Goal: Task Accomplishment & Management: Manage account settings

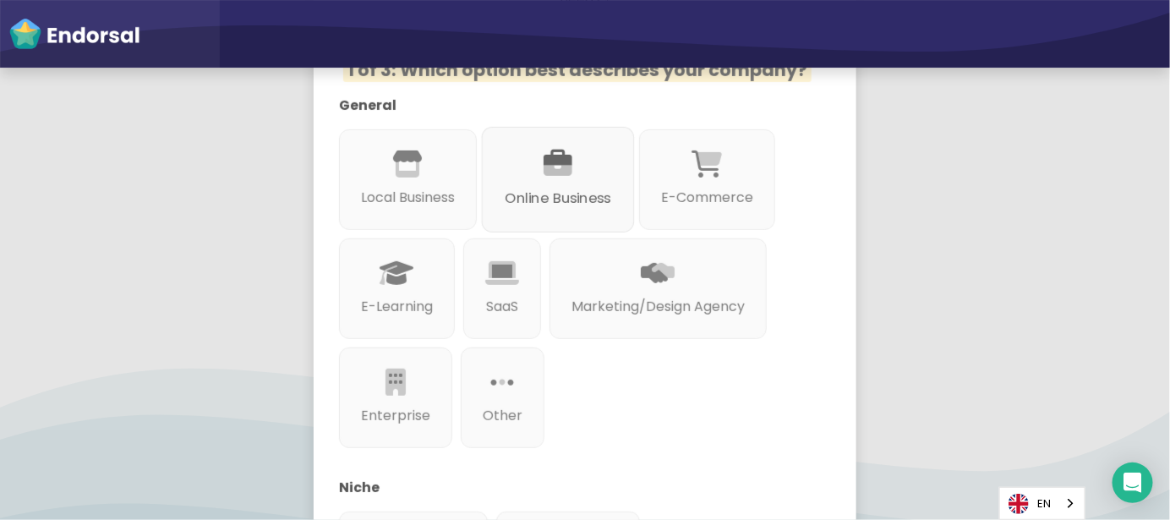
click at [482, 148] on div "Online Business" at bounding box center [558, 180] width 153 height 106
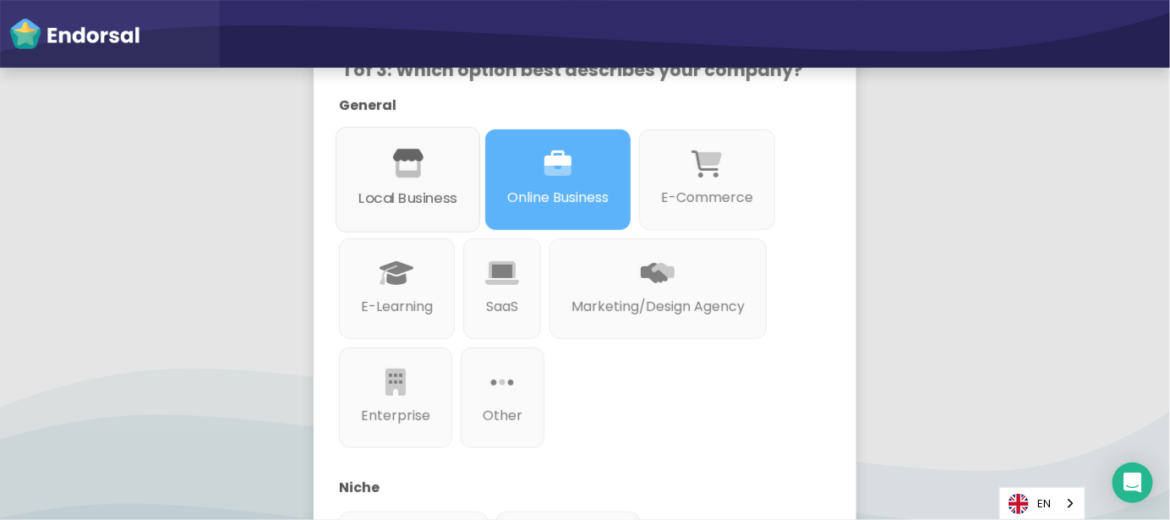
click at [414, 150] on icon at bounding box center [408, 164] width 32 height 29
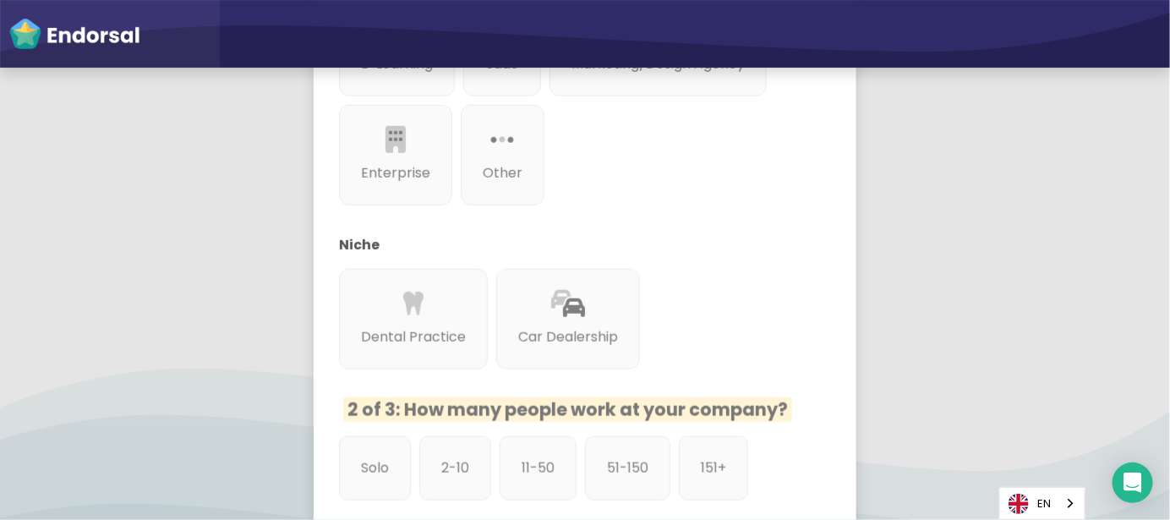
scroll to position [787, 0]
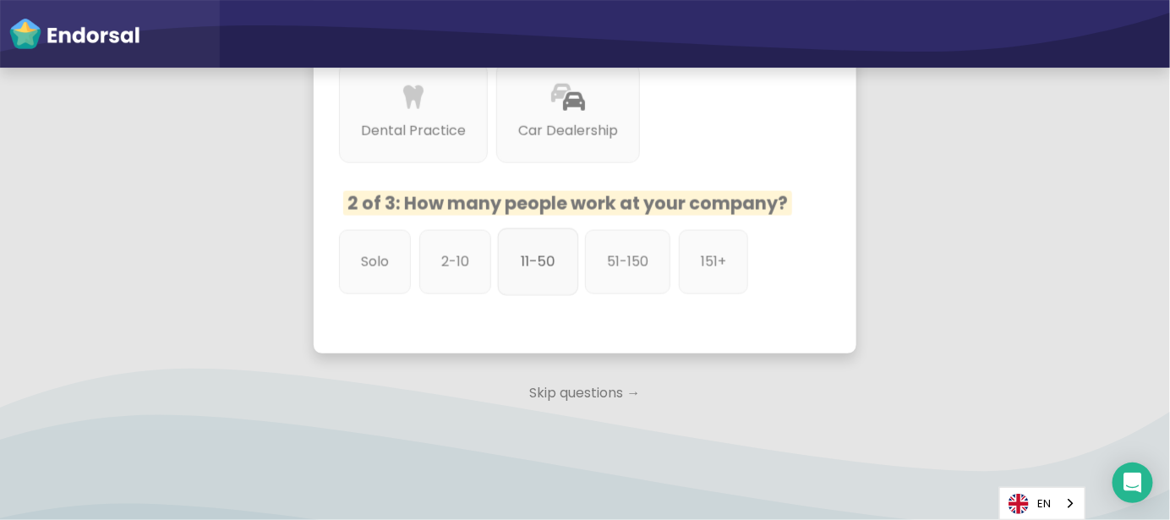
click at [549, 251] on p "11-50" at bounding box center [538, 261] width 35 height 21
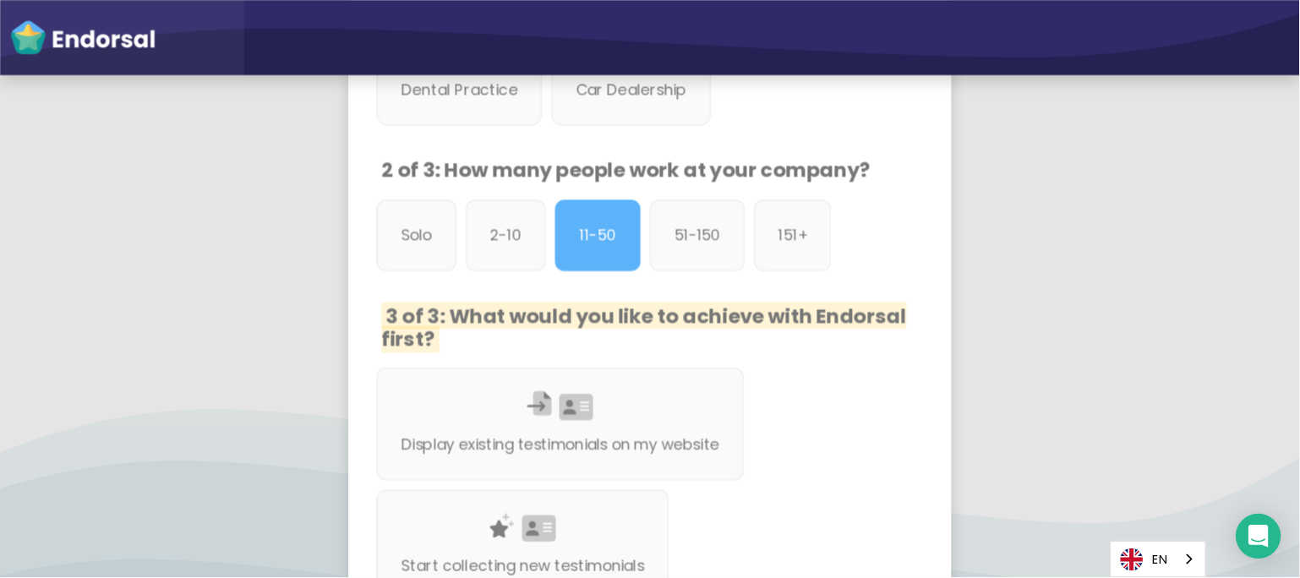
scroll to position [838, 0]
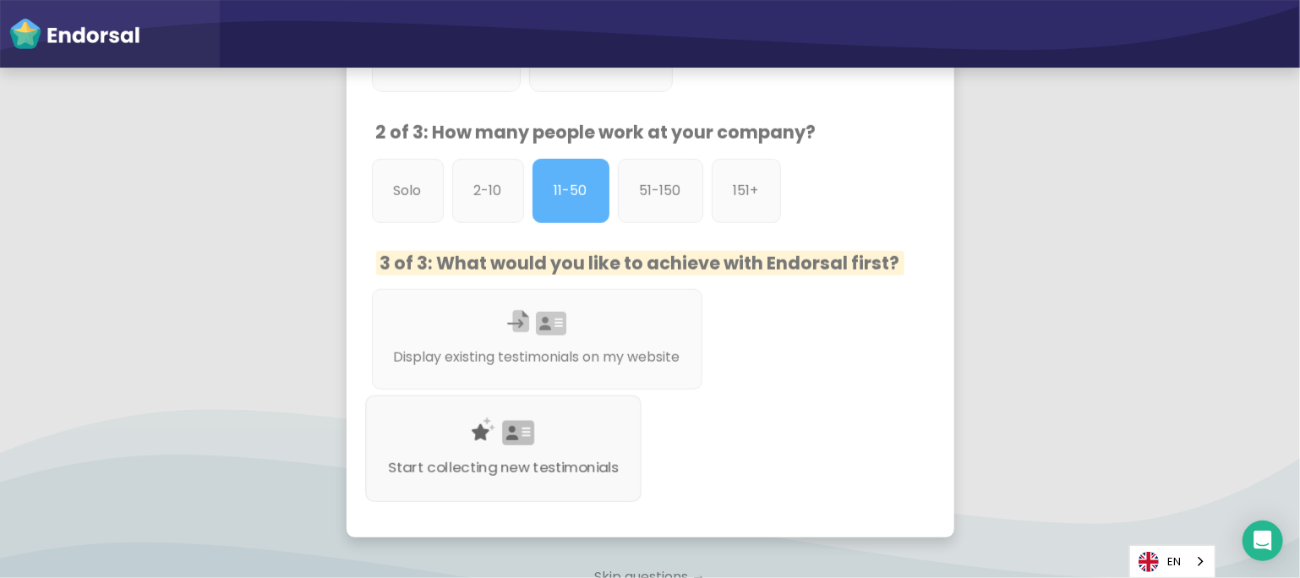
click at [564, 415] on div "Start collecting new testimonials" at bounding box center [503, 449] width 276 height 107
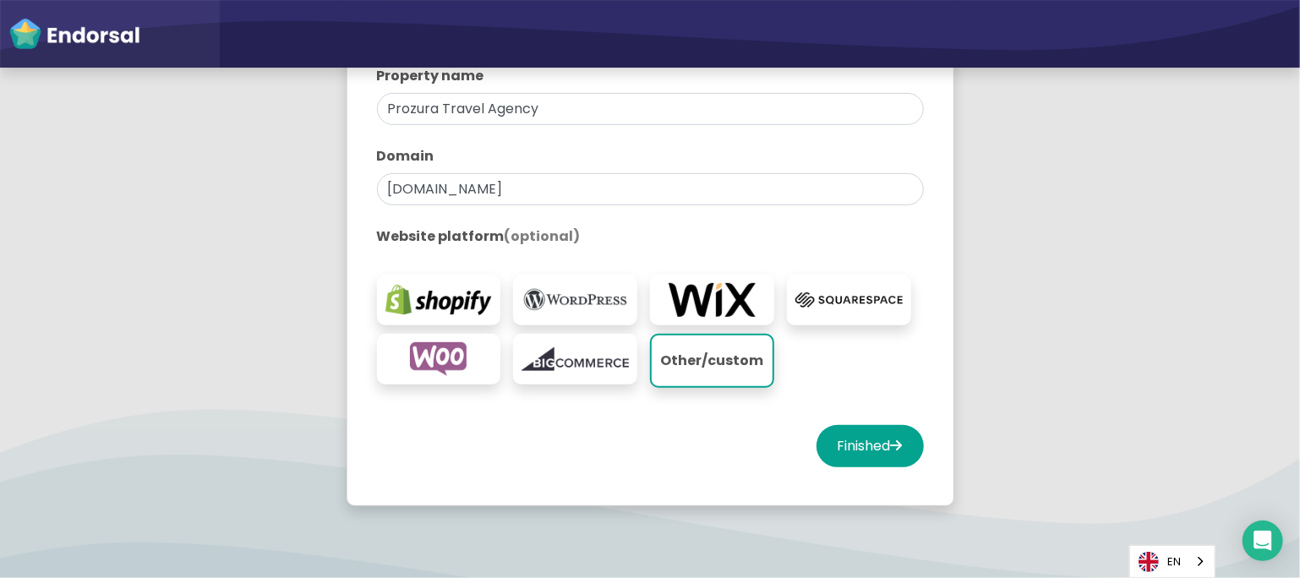
scroll to position [375, 0]
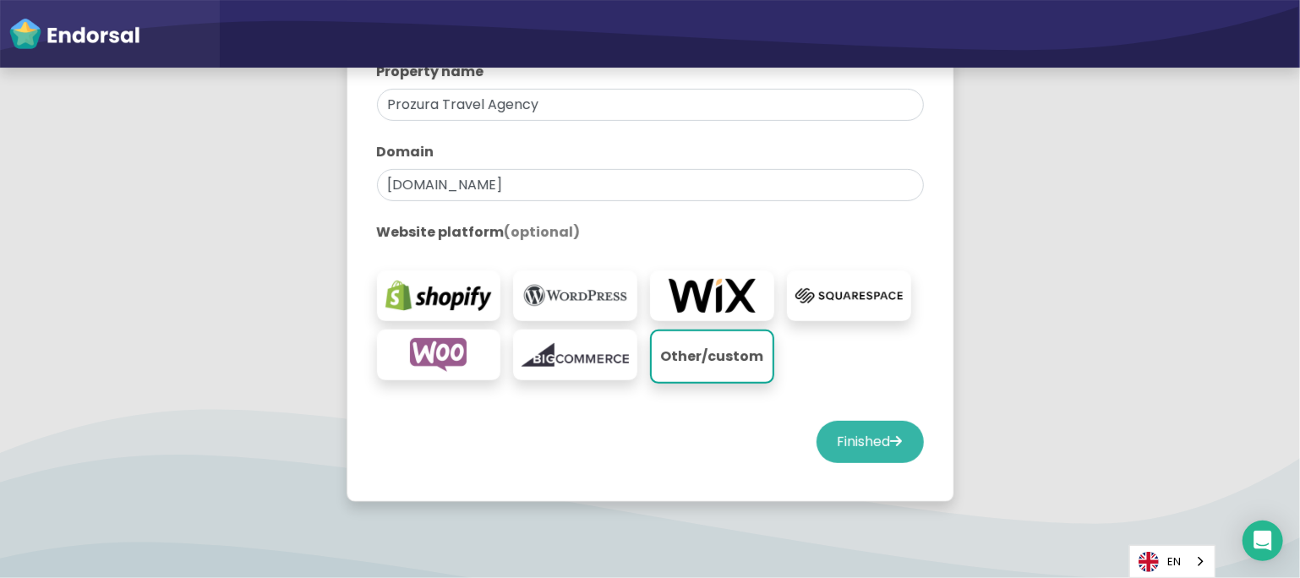
click at [842, 446] on button "Finished" at bounding box center [870, 442] width 107 height 42
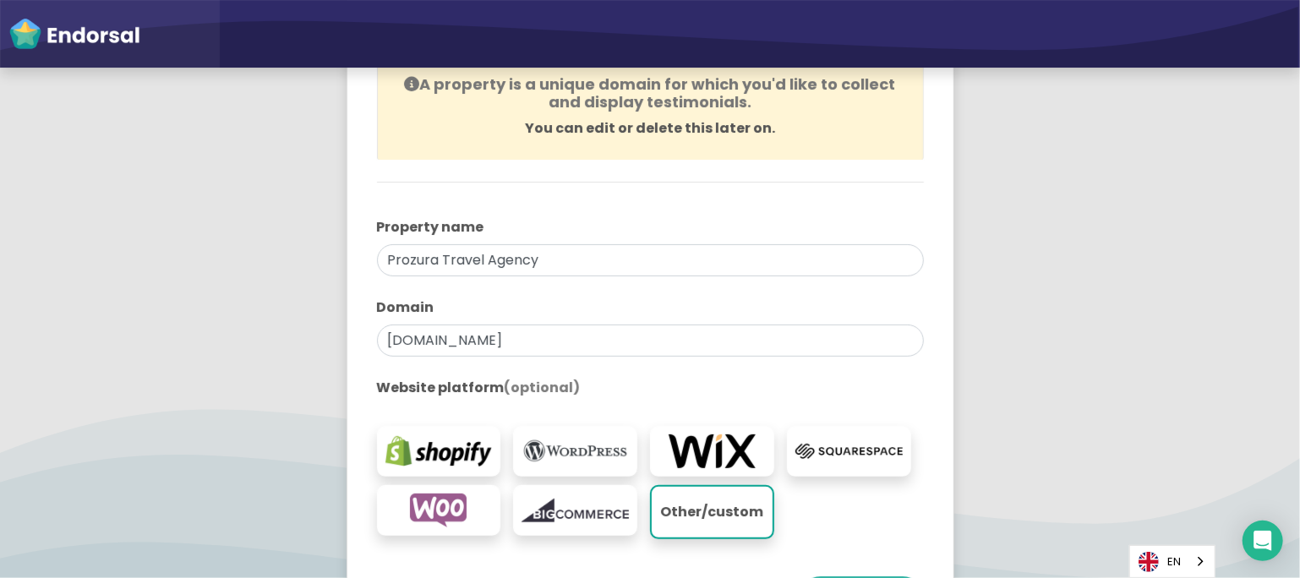
scroll to position [0, 0]
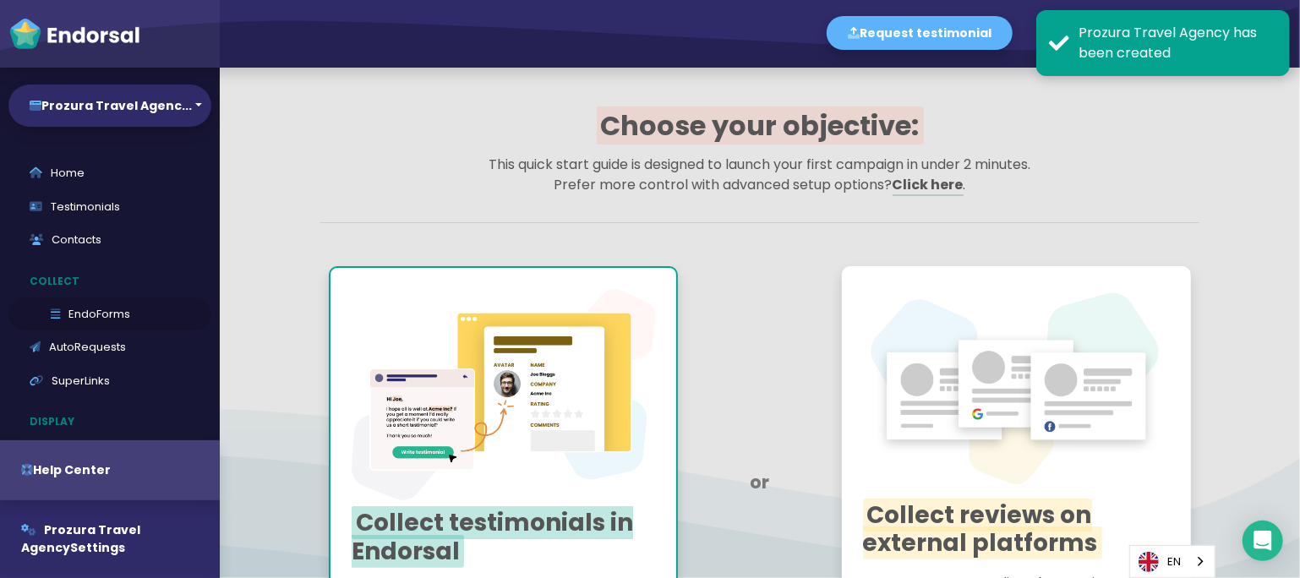
click at [97, 310] on link "EndoForms" at bounding box center [109, 315] width 203 height 34
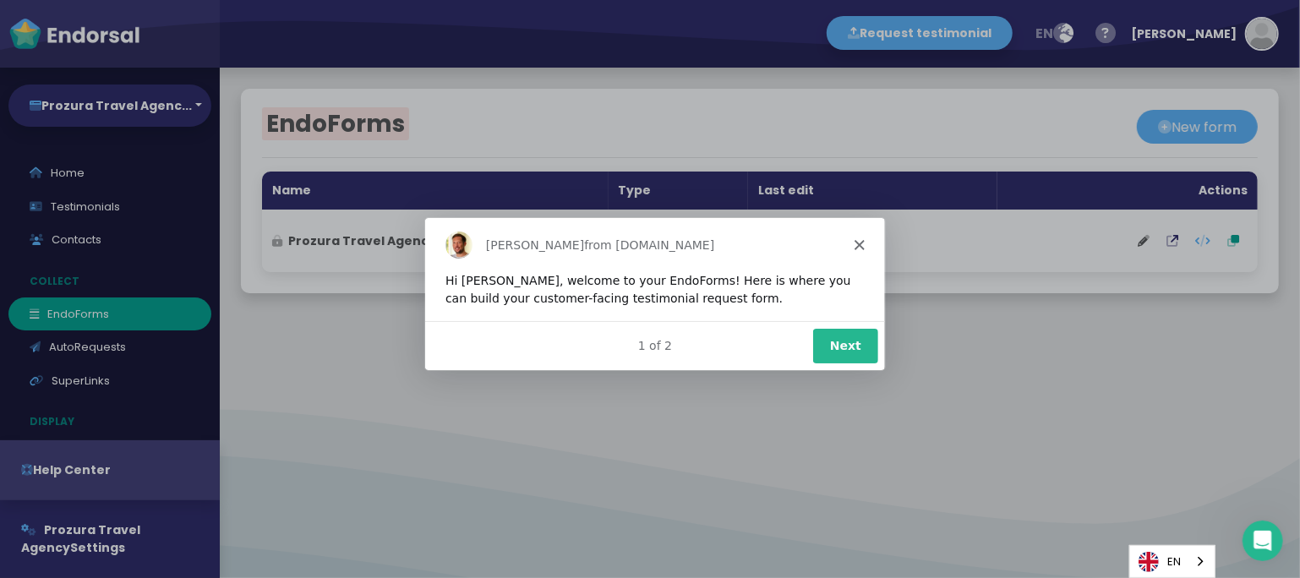
click at [861, 251] on div "[PERSON_NAME] from [DOMAIN_NAME]" at bounding box center [654, 244] width 460 height 54
click at [857, 243] on polygon "Close" at bounding box center [858, 244] width 10 height 10
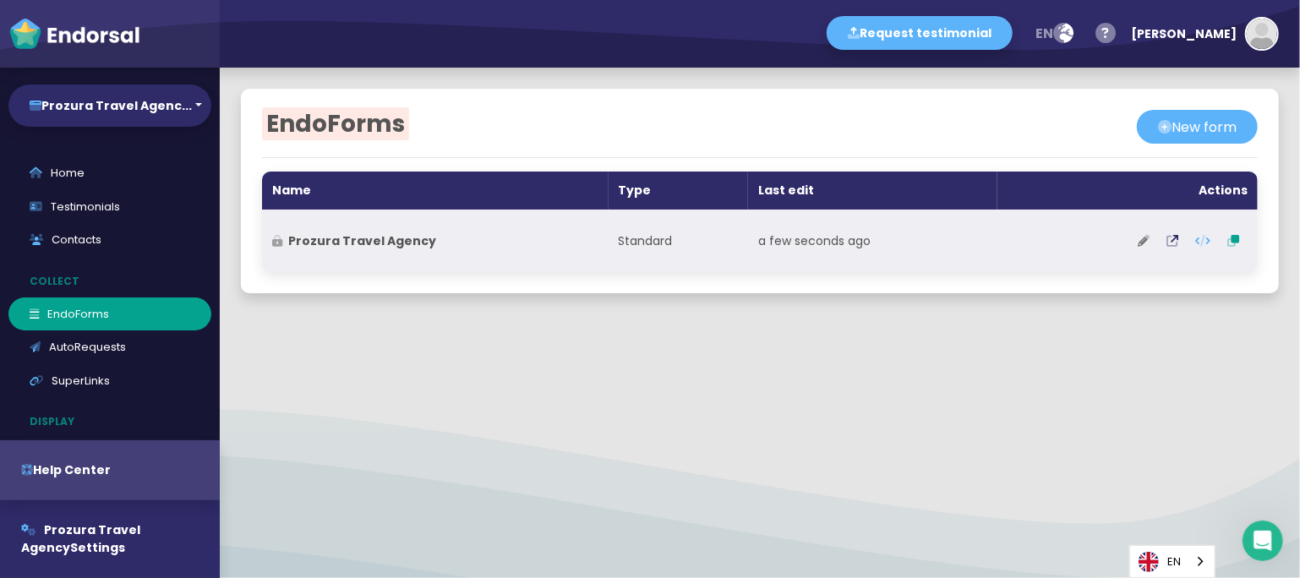
click at [1138, 238] on icon at bounding box center [1144, 241] width 12 height 12
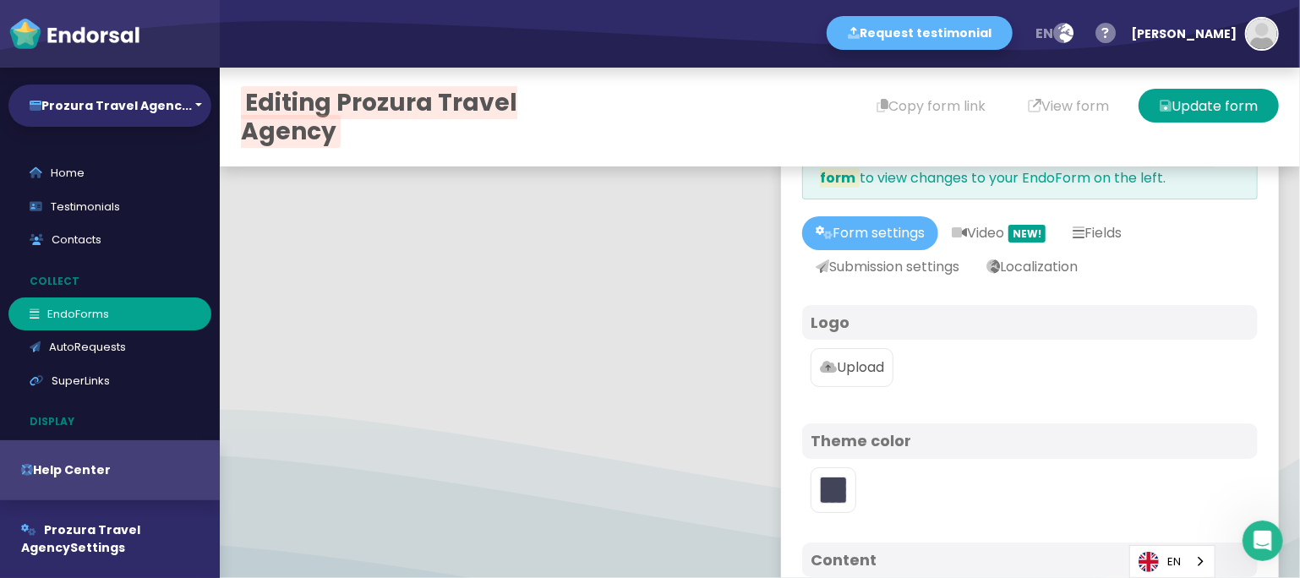
scroll to position [125, 0]
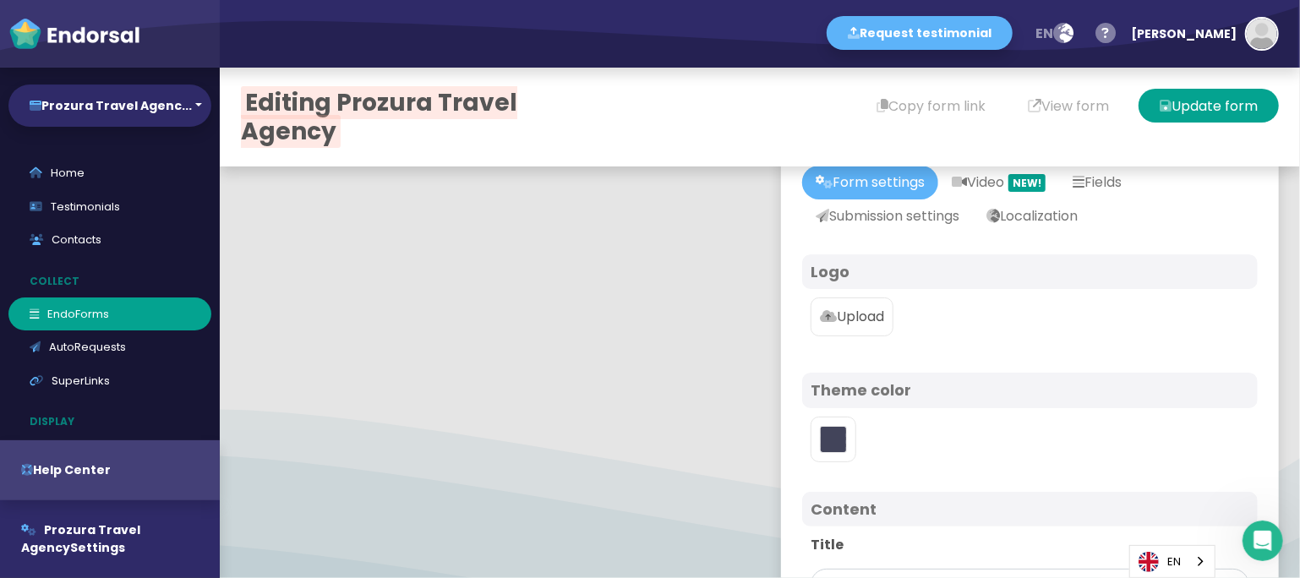
type input "#5DB3F9"
click at [868, 319] on p "Upload" at bounding box center [852, 317] width 64 height 20
click at [0, 0] on input "Upload" at bounding box center [0, 0] width 0 height 0
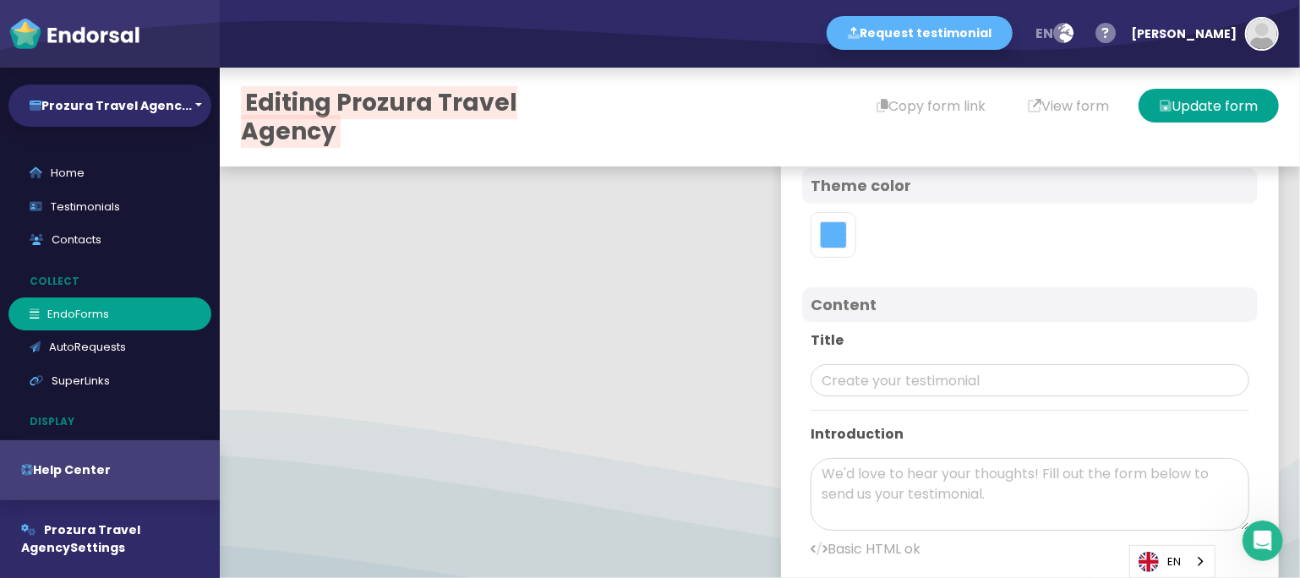
scroll to position [375, 0]
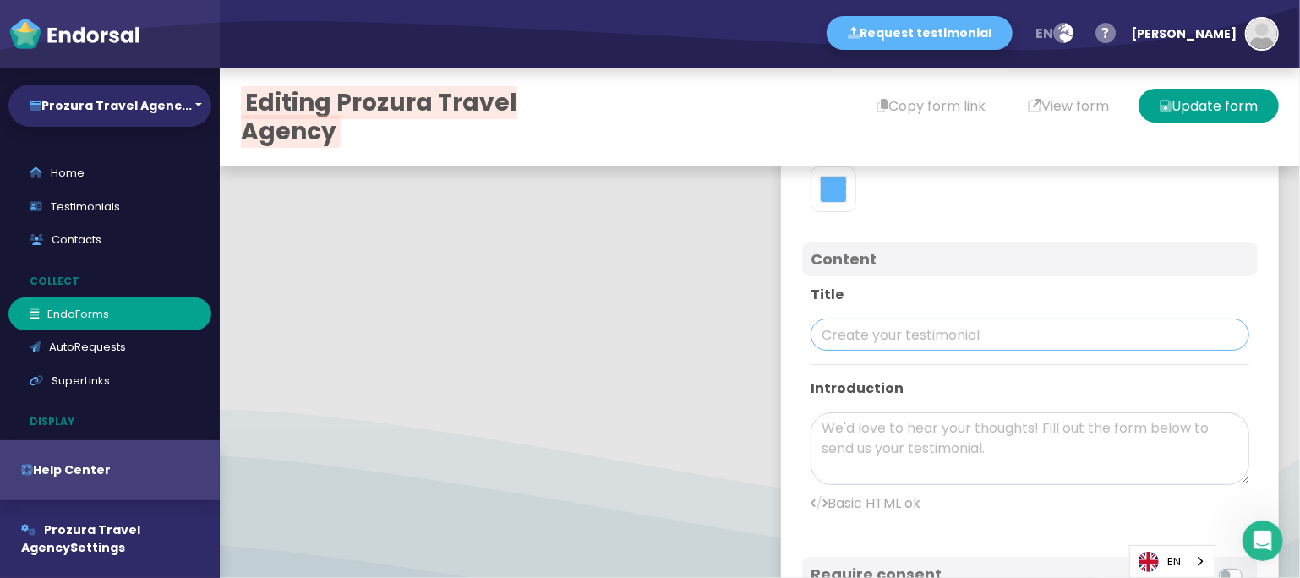
click at [887, 324] on input "text" at bounding box center [1030, 335] width 439 height 32
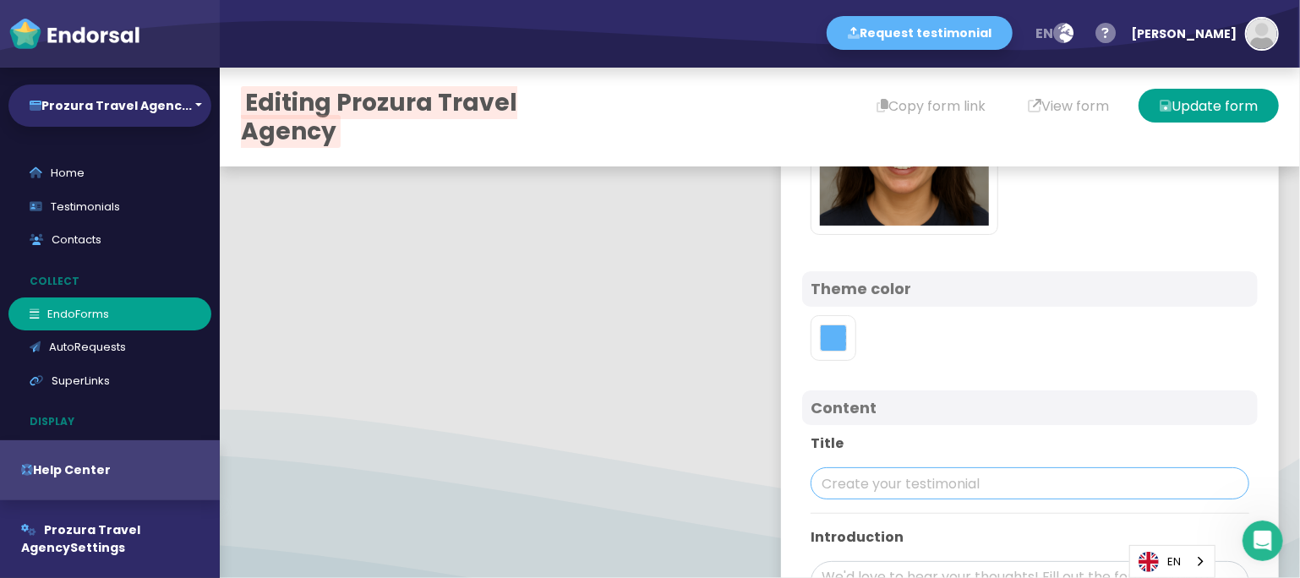
paste input "Discover the Best of Mljet with Prozura Travel Agency!"
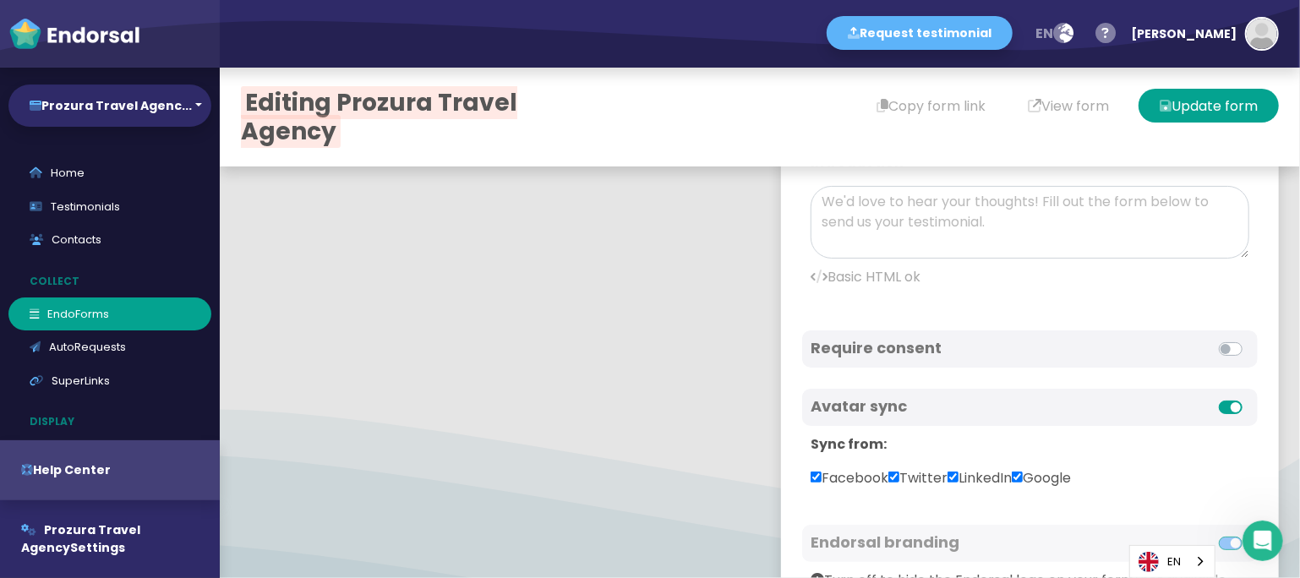
scroll to position [626, 0]
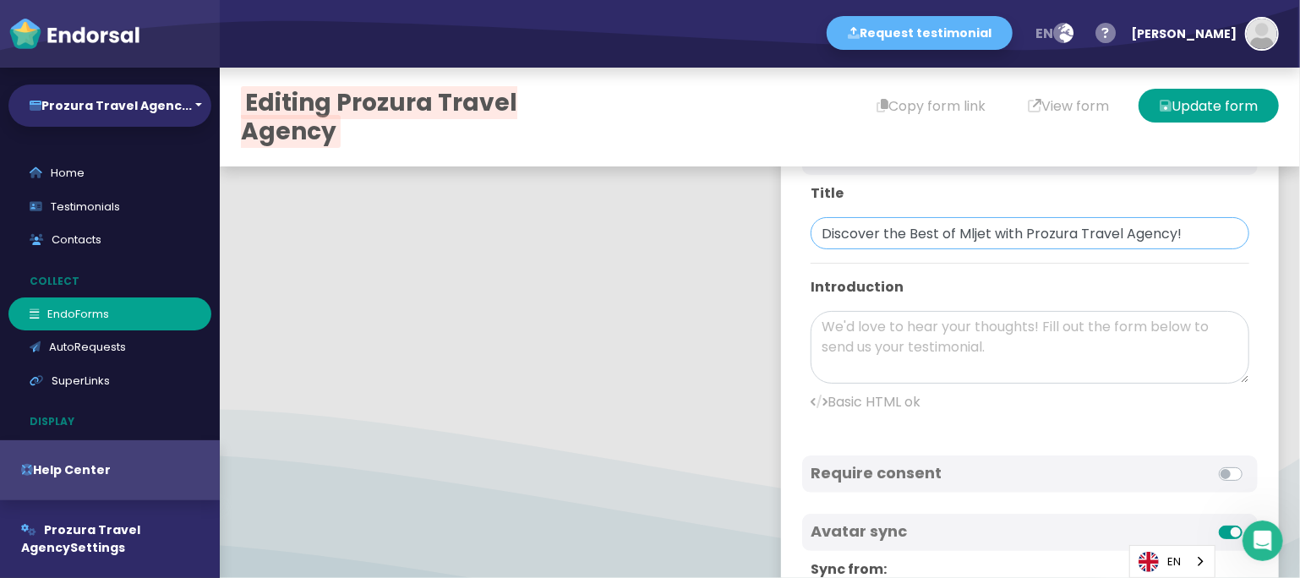
type input "Discover the Best of Mljet with Prozura Travel Agency!"
click at [898, 342] on textarea at bounding box center [1030, 347] width 439 height 73
paste textarea "I had an unforgettable experience on the Ebike tour Mljet with Prozura Travel A…"
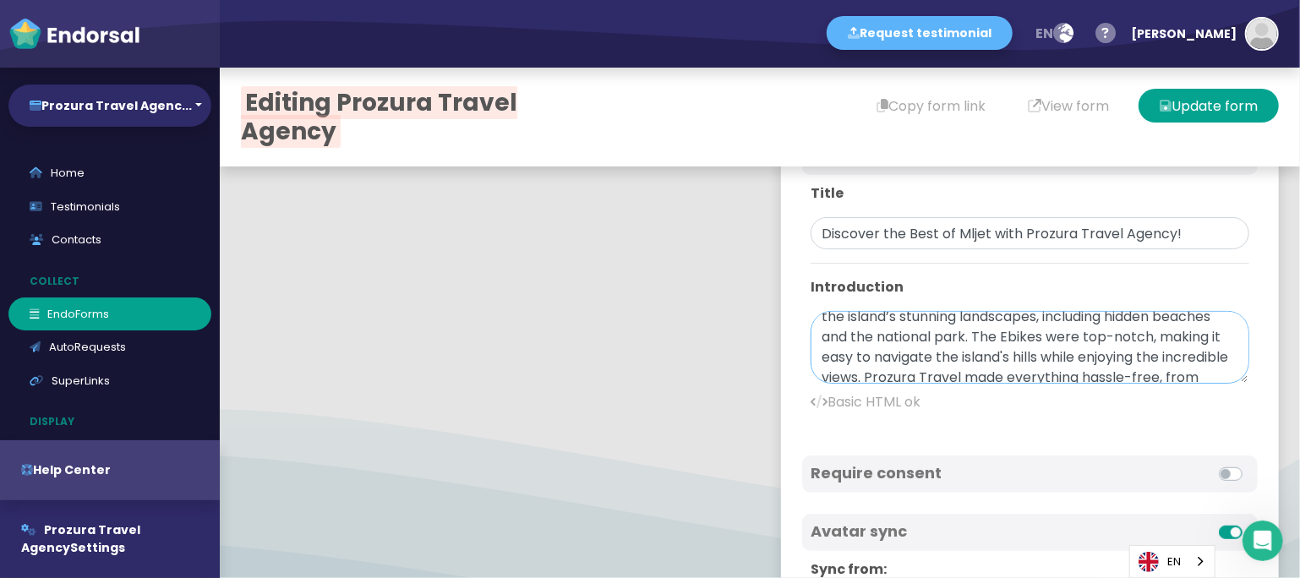
scroll to position [0, 0]
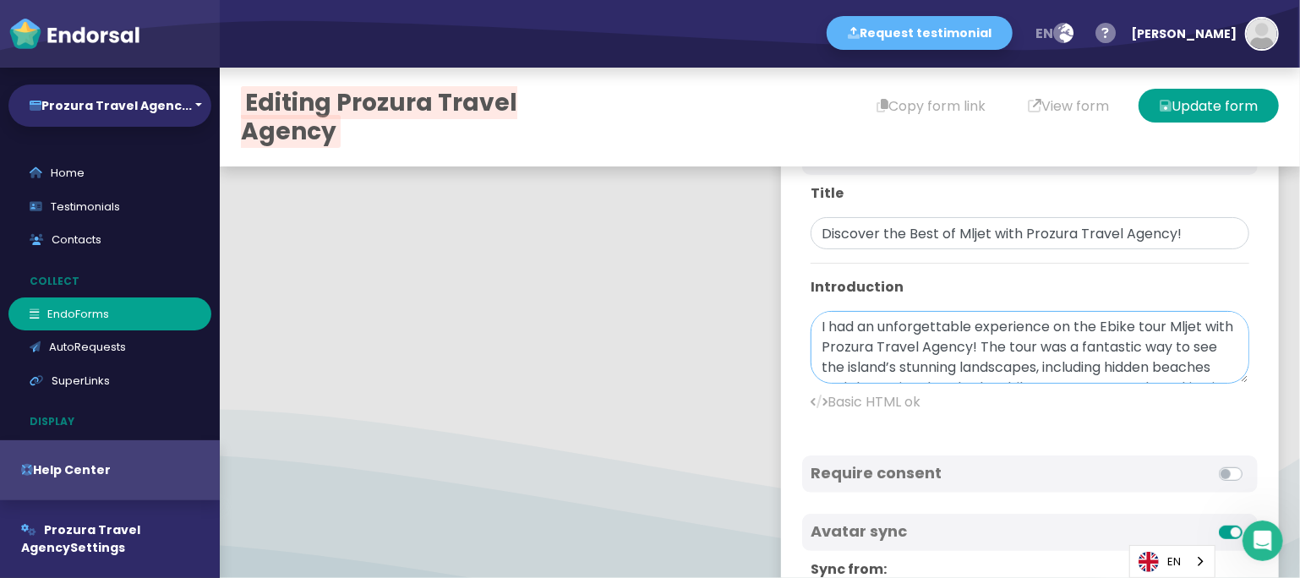
drag, startPoint x: 1087, startPoint y: 326, endPoint x: 1186, endPoint y: 327, distance: 98.9
click at [1169, 327] on textarea "I had an unforgettable experience on the Ebike tour Mljet with Prozura Travel A…" at bounding box center [1030, 347] width 439 height 73
paste textarea "<b><a href="[URL][DOMAIN_NAME]">Ebike tour mljet</a></b>"
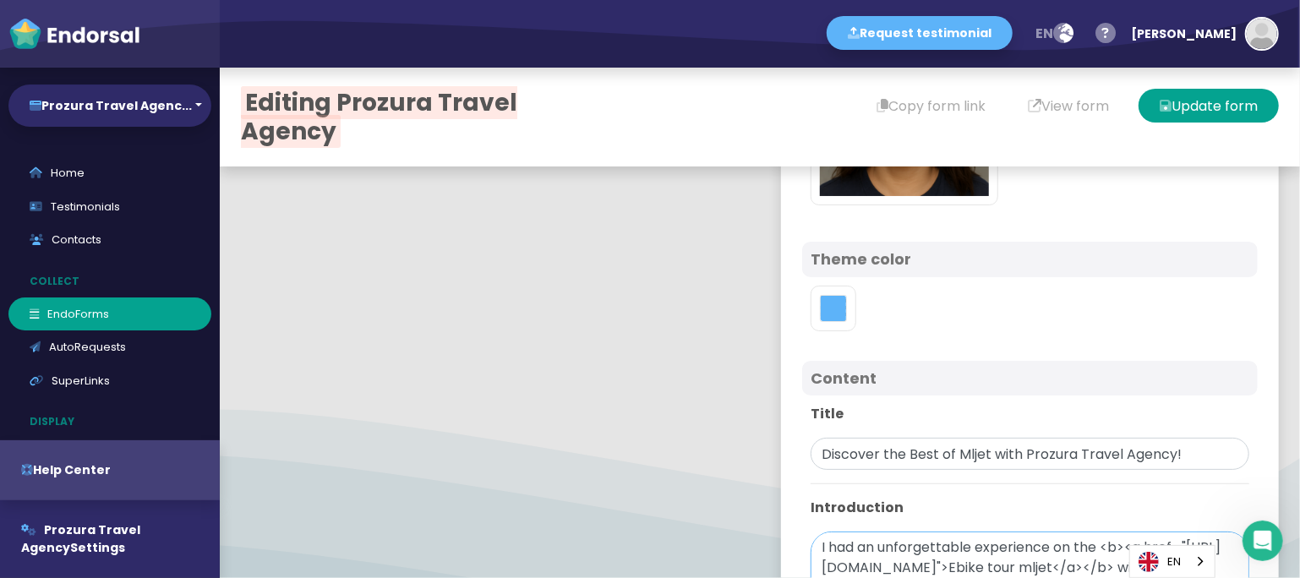
scroll to position [375, 0]
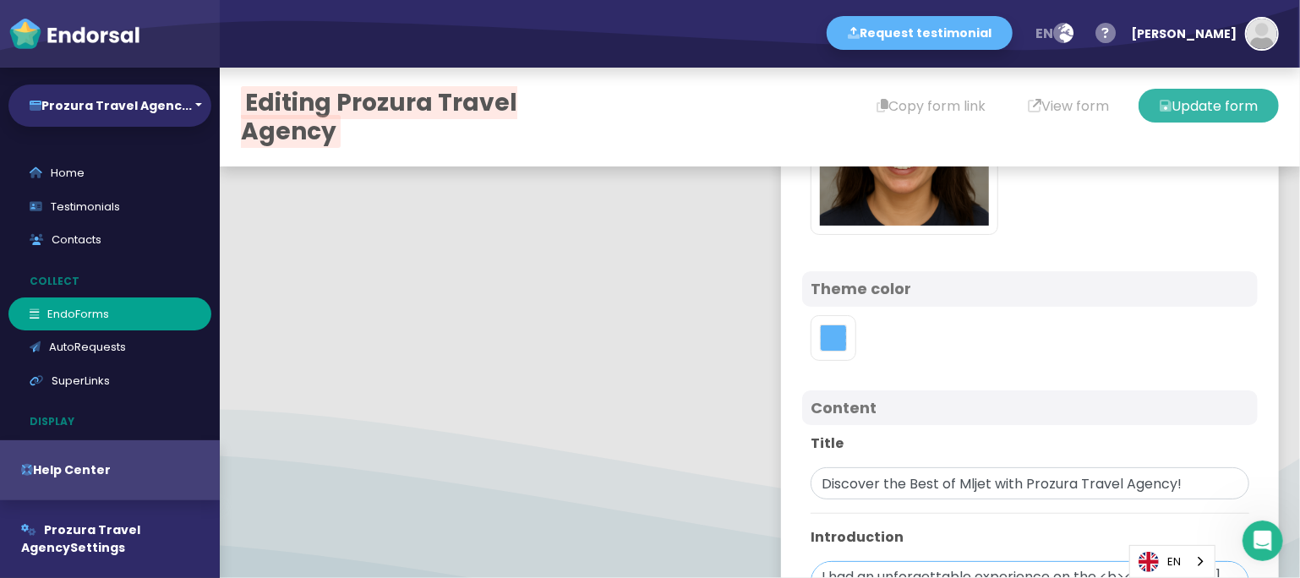
type textarea "I had an unforgettable experience on the <b><a href="[URL][DOMAIN_NAME]">Ebike …"
click at [1169, 118] on button "Update form" at bounding box center [1209, 106] width 140 height 34
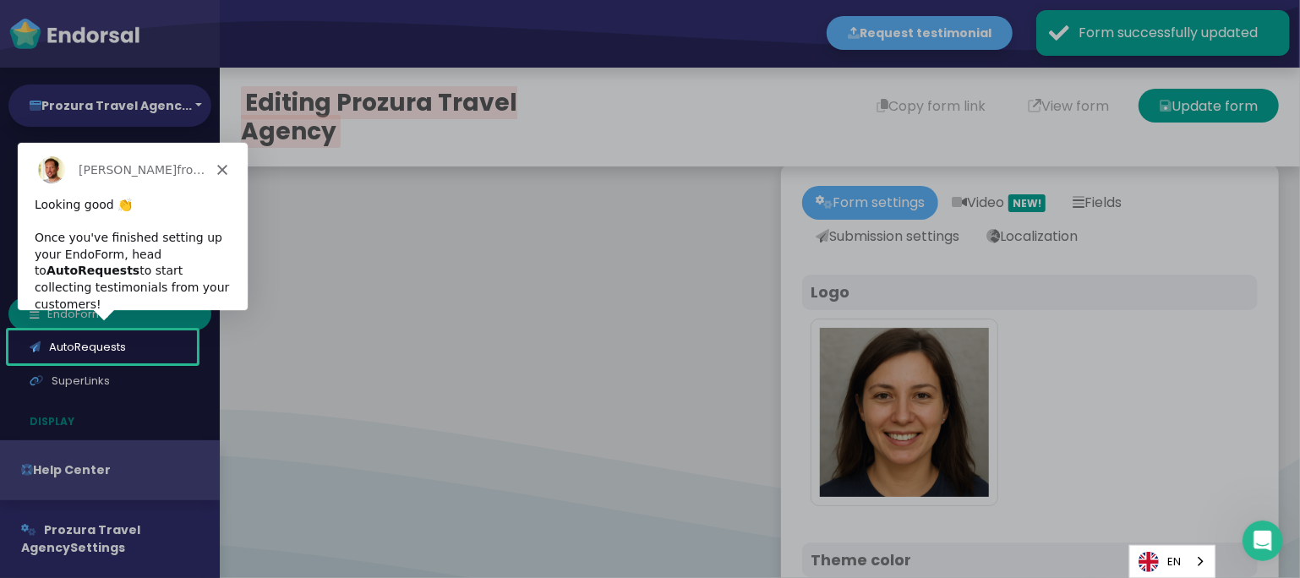
scroll to position [0, 0]
click at [1063, 101] on div "Product tour overlay" at bounding box center [650, 289] width 1300 height 578
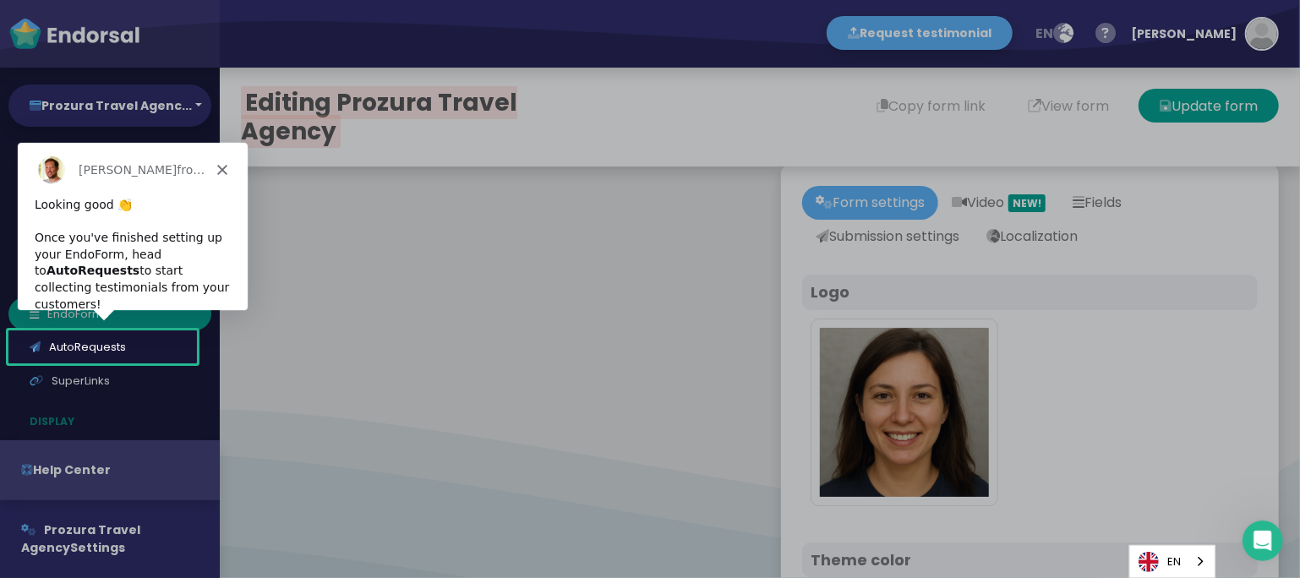
click at [1063, 106] on div "Product tour overlay" at bounding box center [650, 289] width 1300 height 578
click at [222, 166] on icon "Close" at bounding box center [221, 169] width 10 height 10
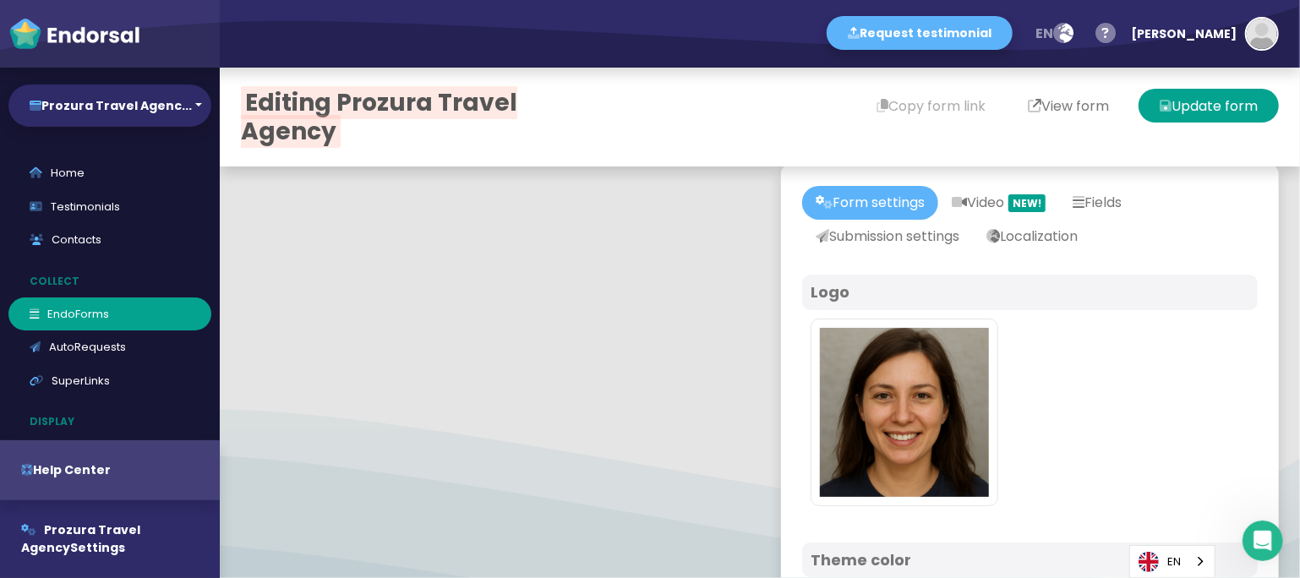
click at [1035, 112] on button "View form" at bounding box center [1068, 106] width 123 height 34
